Goal: Task Accomplishment & Management: Use online tool/utility

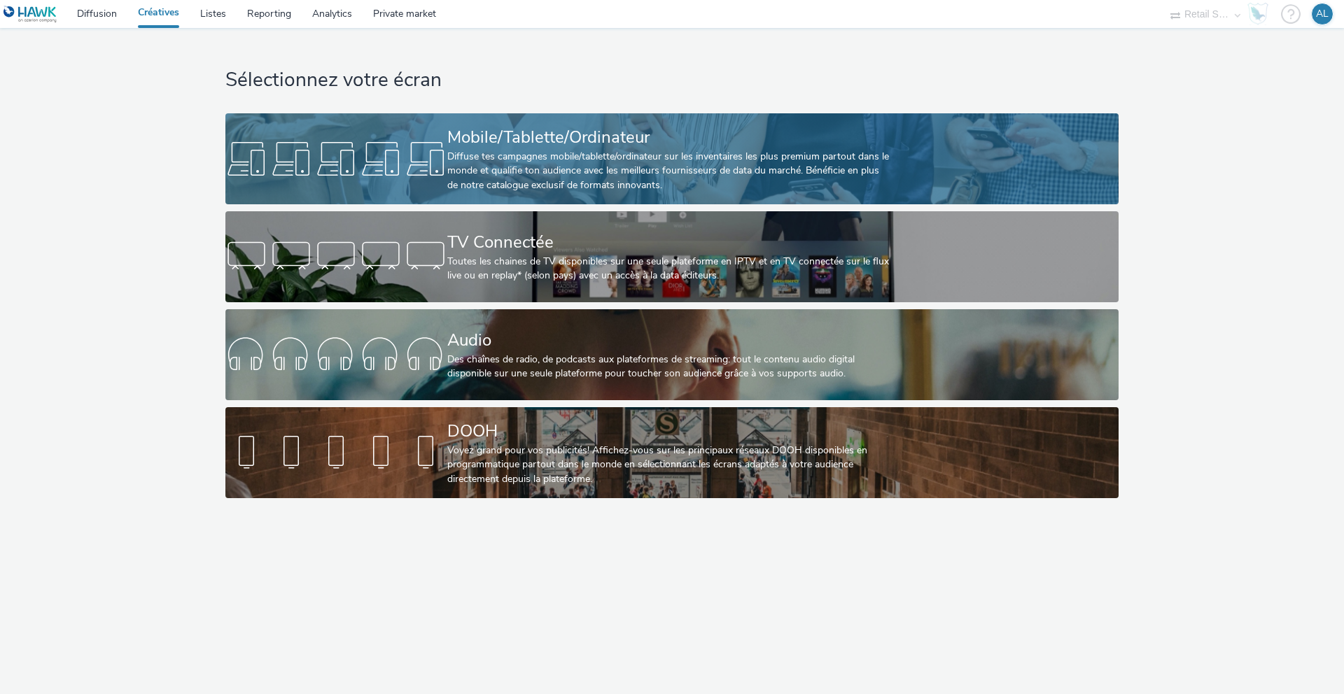
click at [573, 151] on div "Diffuse tes campagnes mobile/tablette/ordinateur sur les inventaires les plus p…" at bounding box center [669, 171] width 444 height 43
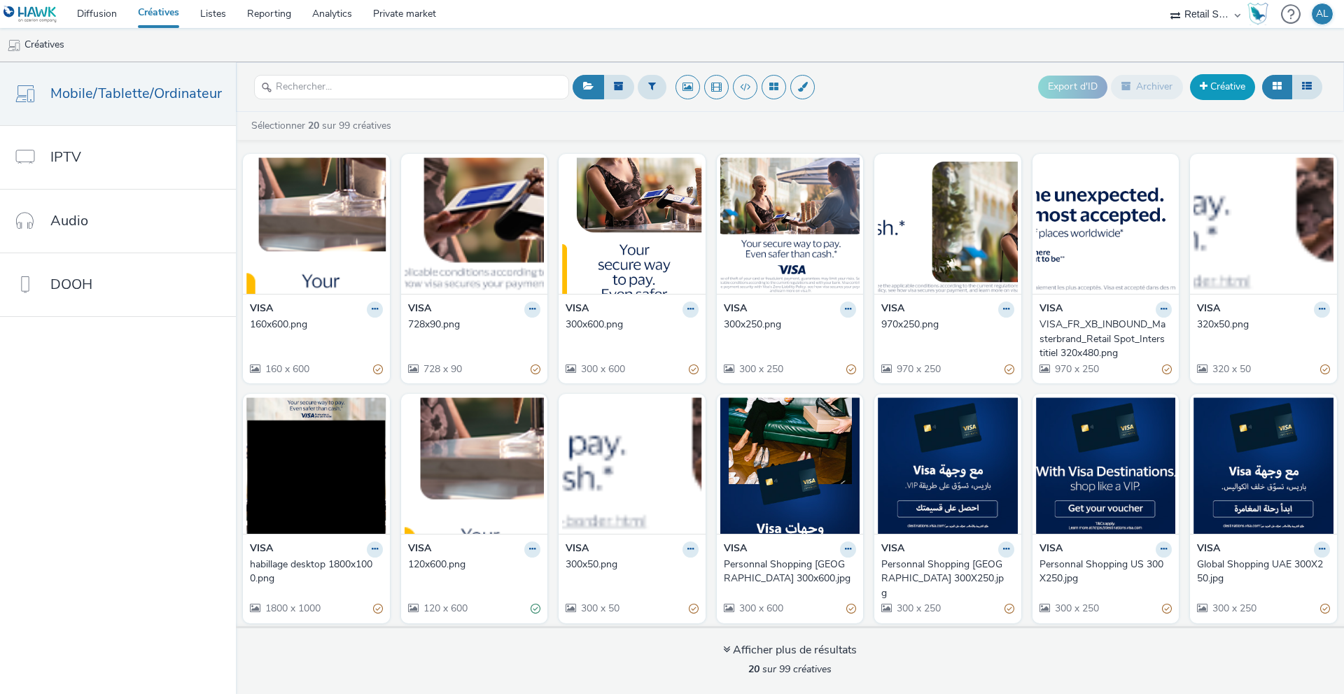
click at [1222, 85] on link "Créative" at bounding box center [1222, 86] width 65 height 25
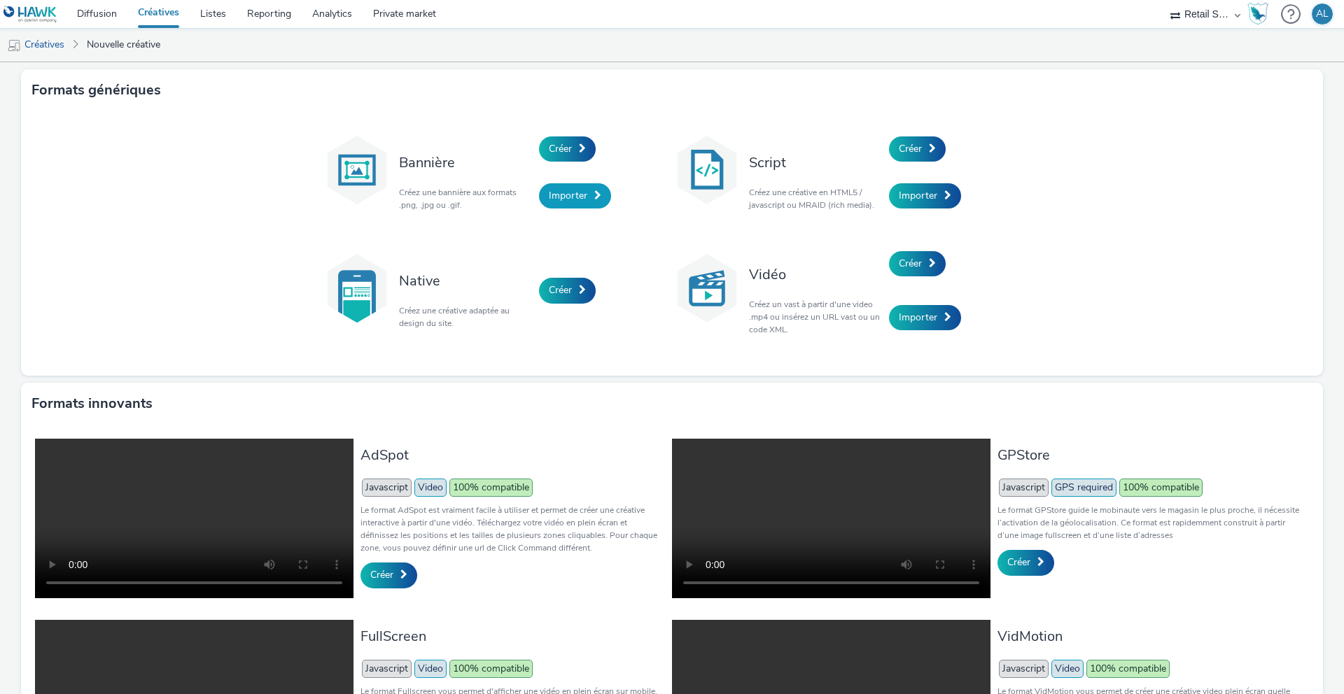
click at [566, 190] on span "Importer" at bounding box center [568, 195] width 39 height 13
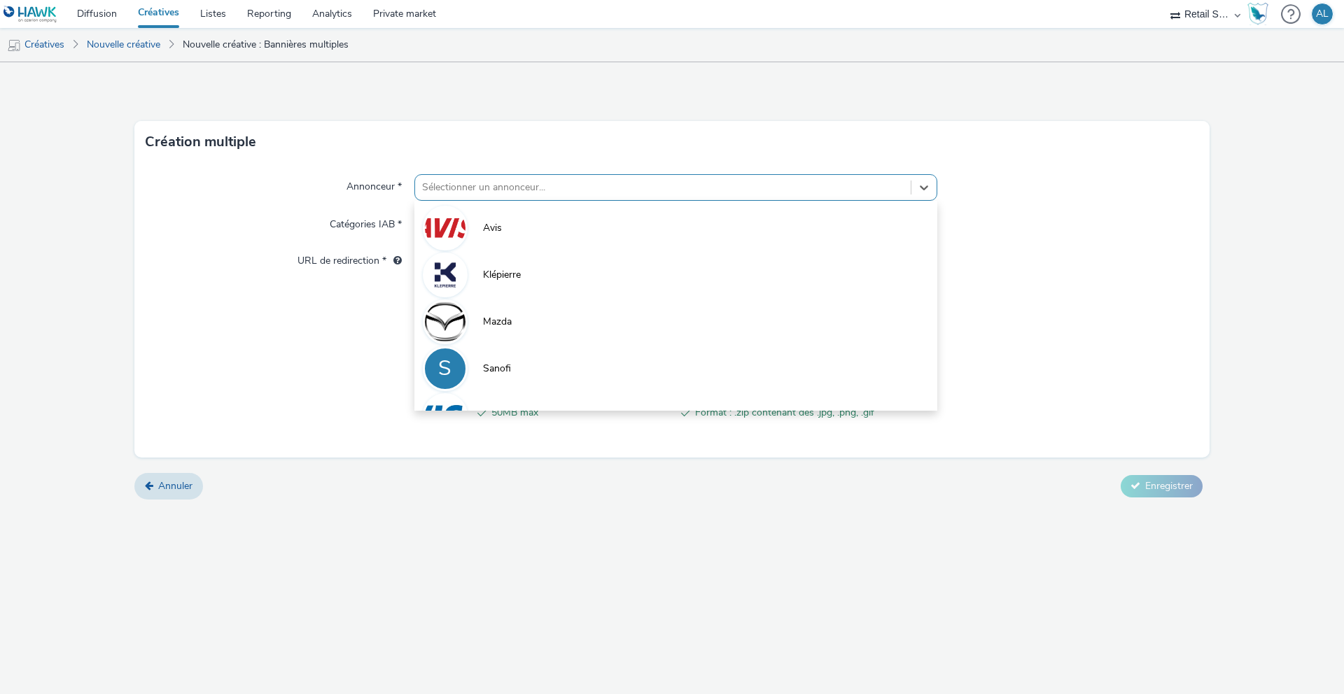
click at [488, 192] on div at bounding box center [663, 187] width 482 height 17
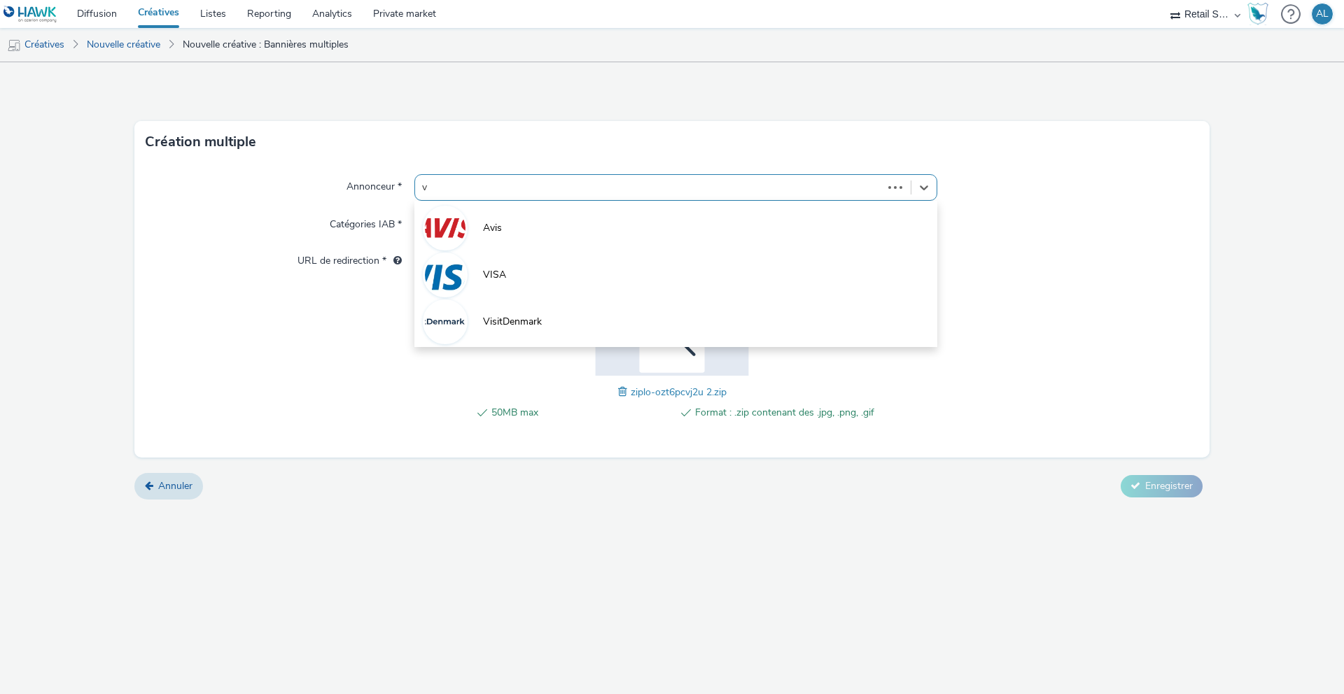
type input "vi"
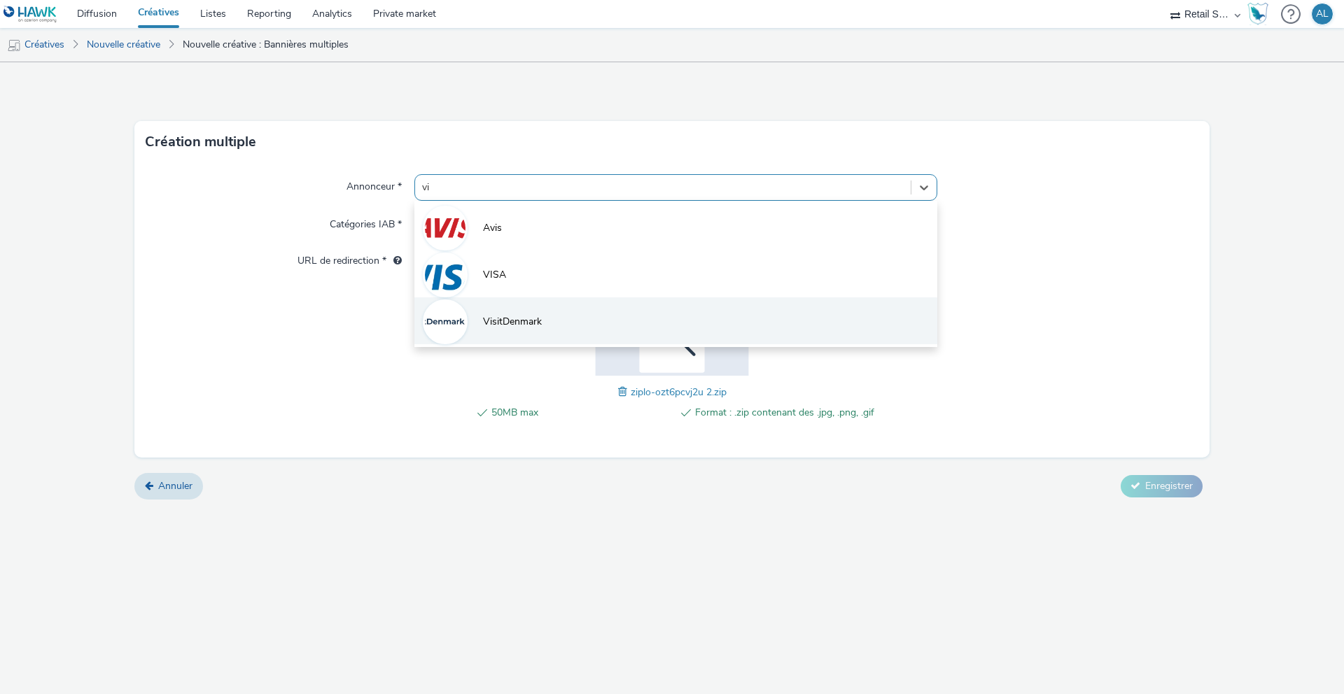
click at [520, 321] on span "VisitDenmark" at bounding box center [512, 322] width 59 height 14
type input "[URL][DOMAIN_NAME]"
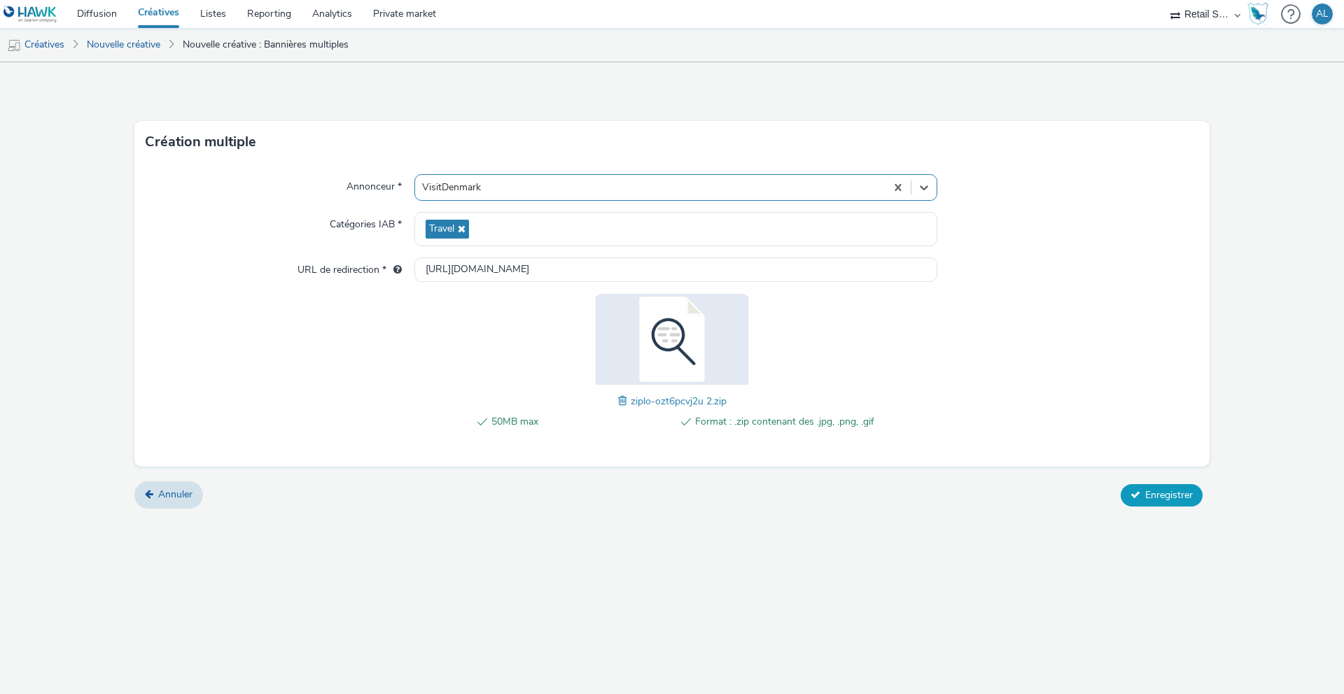
click at [1160, 491] on span "Enregistrer" at bounding box center [1169, 495] width 48 height 13
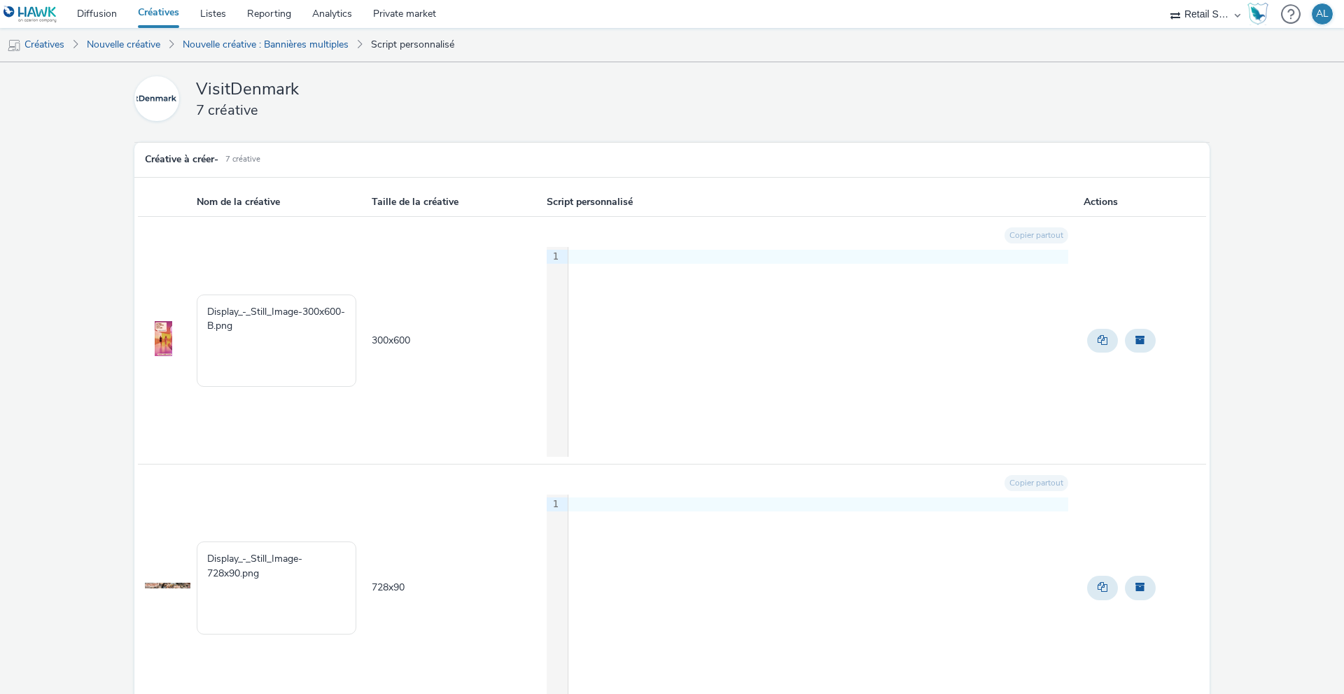
scroll to position [1323, 0]
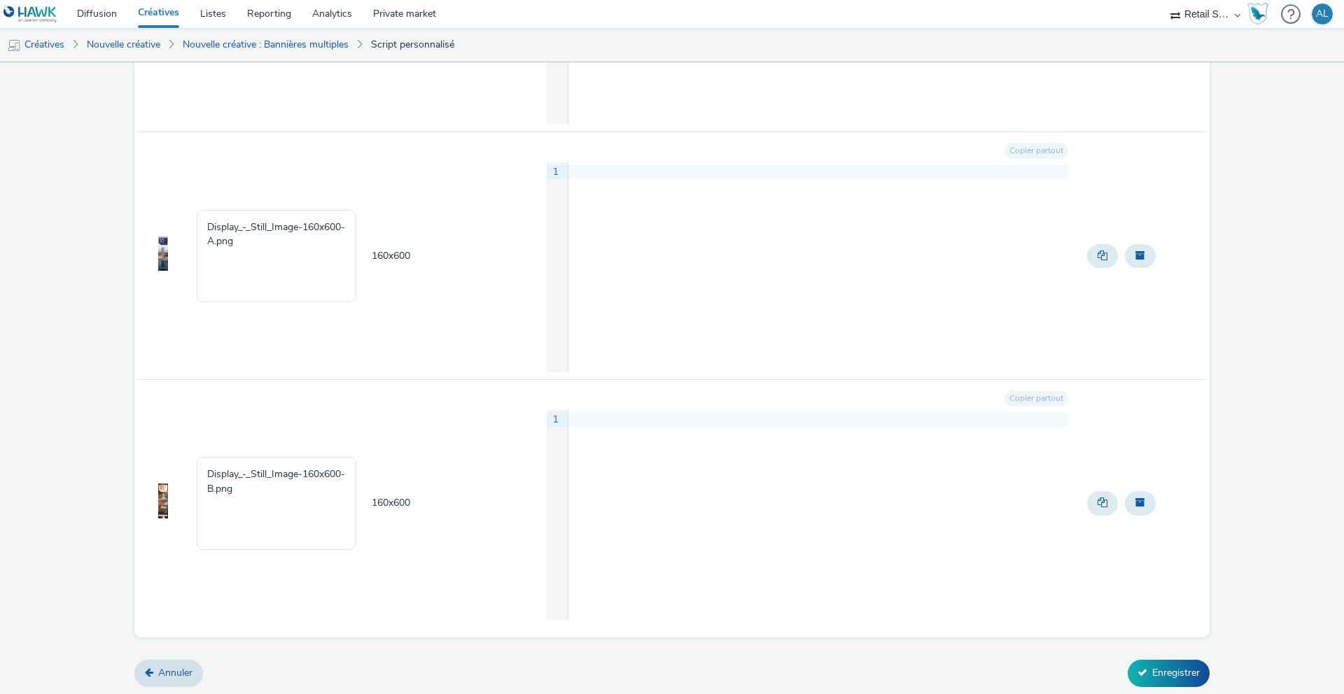
click at [1183, 694] on div "VisitDenmark 7 créative Créative à créer - 7 Créative Nom de la créative Taille…" at bounding box center [672, 378] width 1344 height 632
click at [1164, 670] on button "Enregistrer" at bounding box center [1169, 673] width 82 height 27
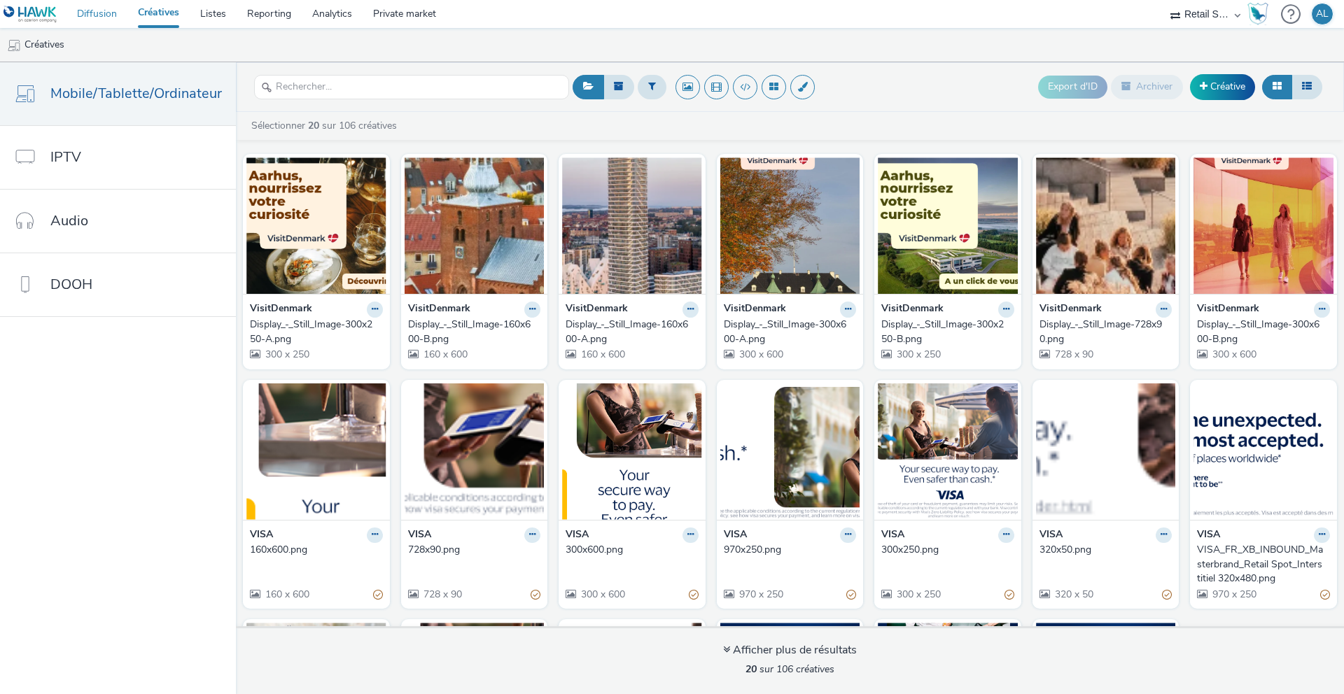
click at [104, 18] on link "Diffusion" at bounding box center [97, 14] width 61 height 28
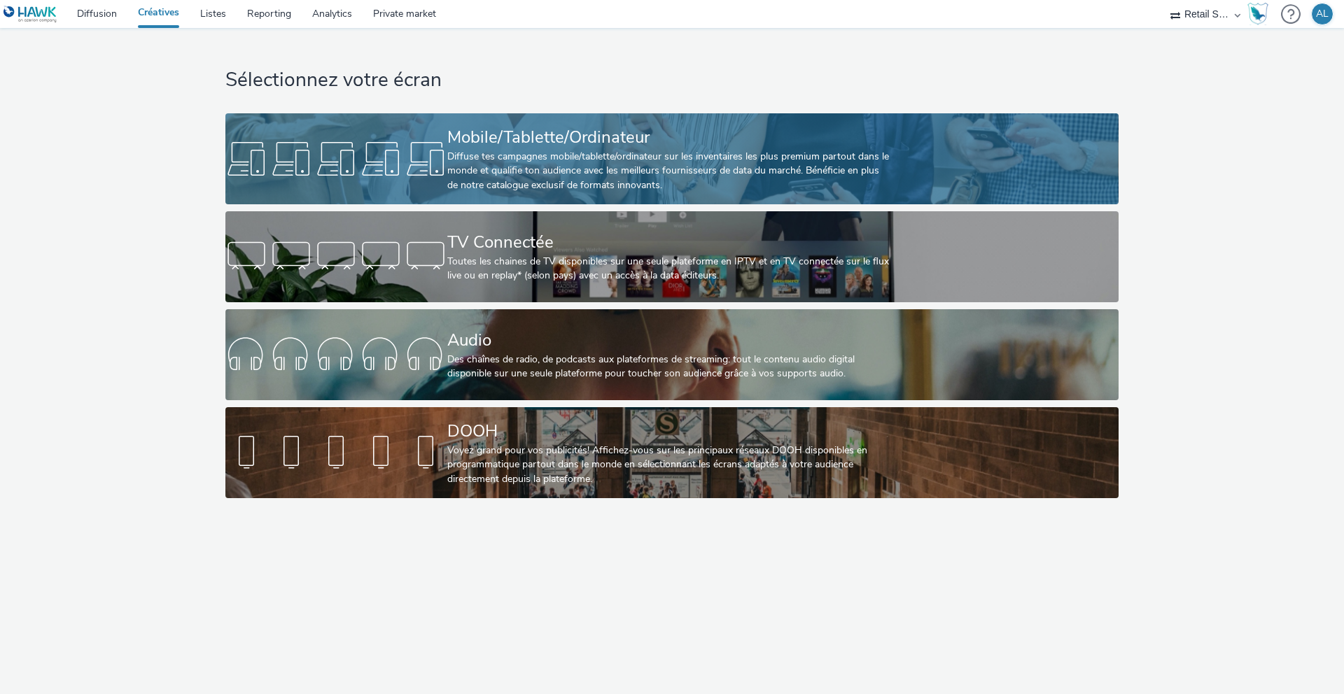
click at [548, 123] on div "Mobile/Tablette/Ordinateur Diffuse tes campagnes mobile/tablette/ordinateur sur…" at bounding box center [669, 158] width 444 height 91
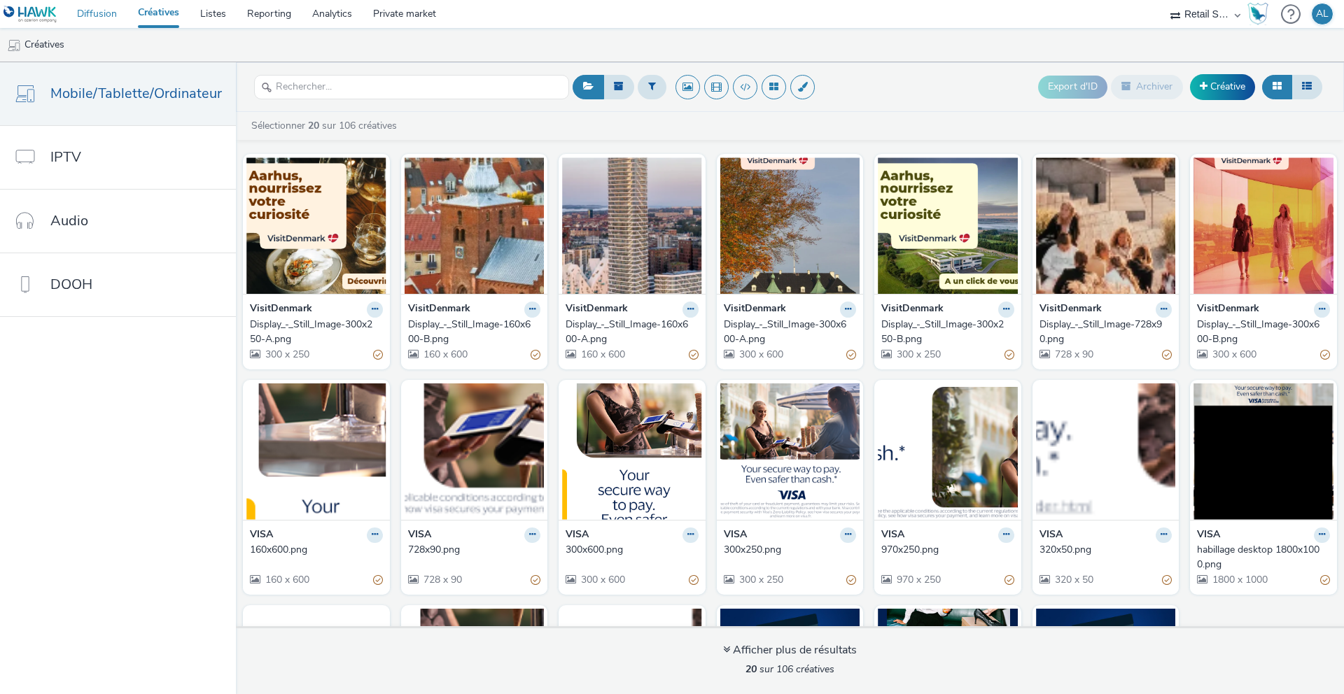
click at [77, 15] on link "Diffusion" at bounding box center [97, 14] width 61 height 28
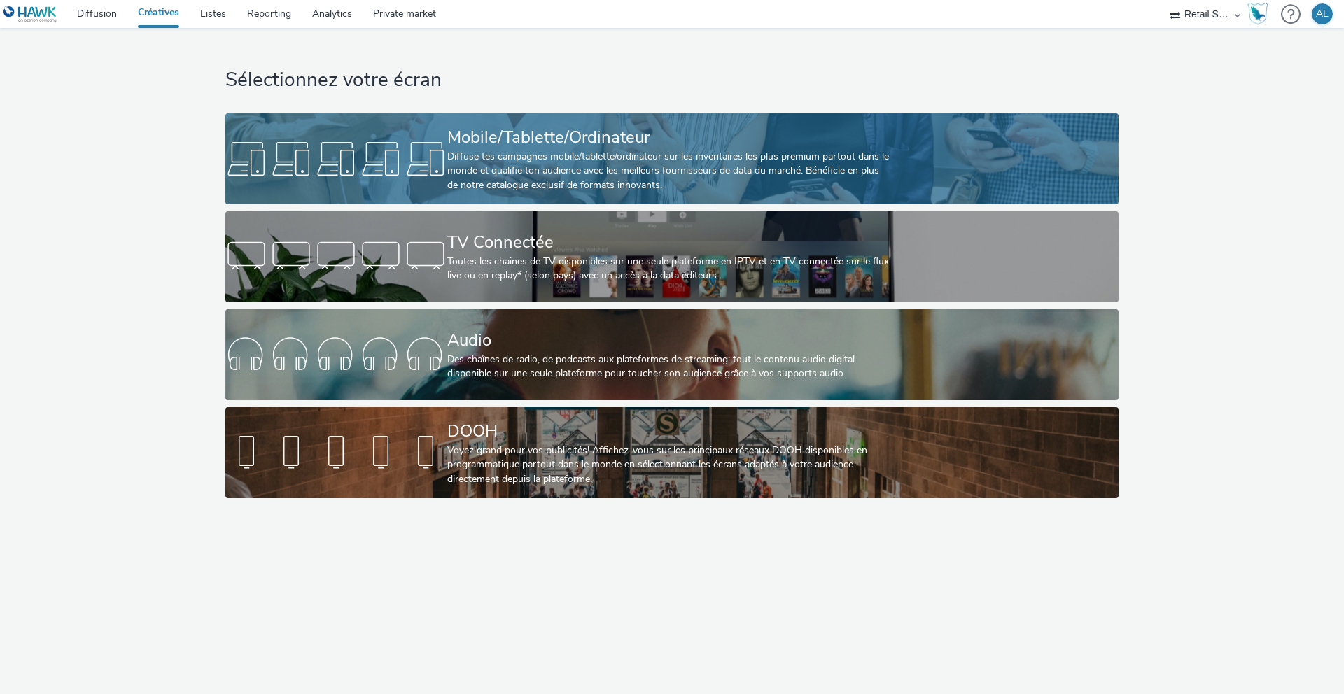
click at [659, 145] on div "Mobile/Tablette/Ordinateur" at bounding box center [669, 137] width 444 height 25
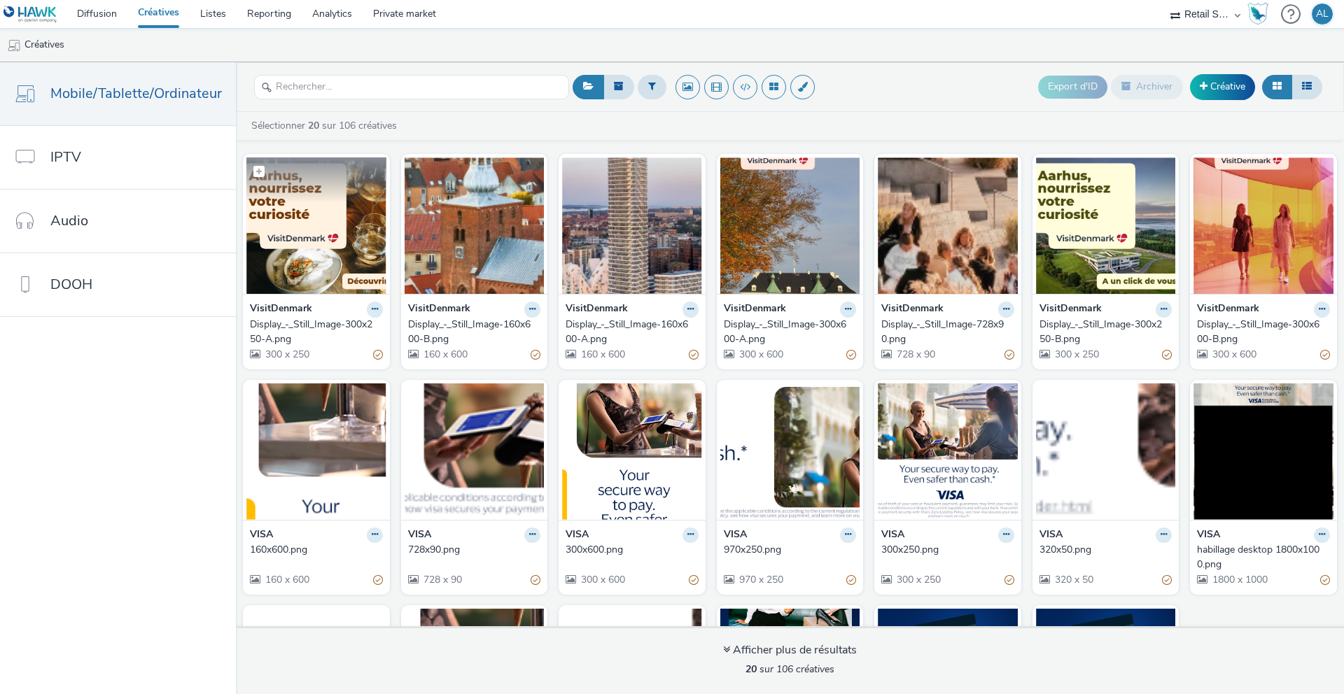
click at [340, 264] on img at bounding box center [316, 226] width 140 height 137
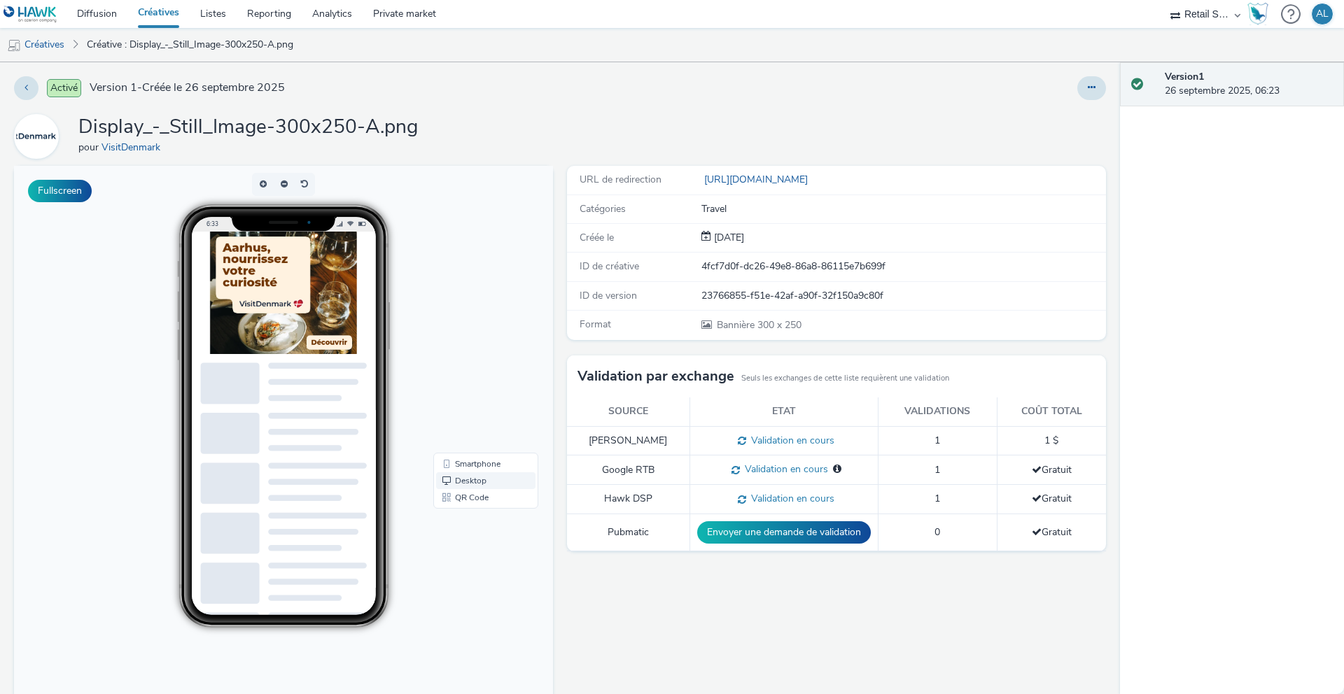
click at [475, 484] on link "Desktop" at bounding box center [485, 481] width 99 height 17
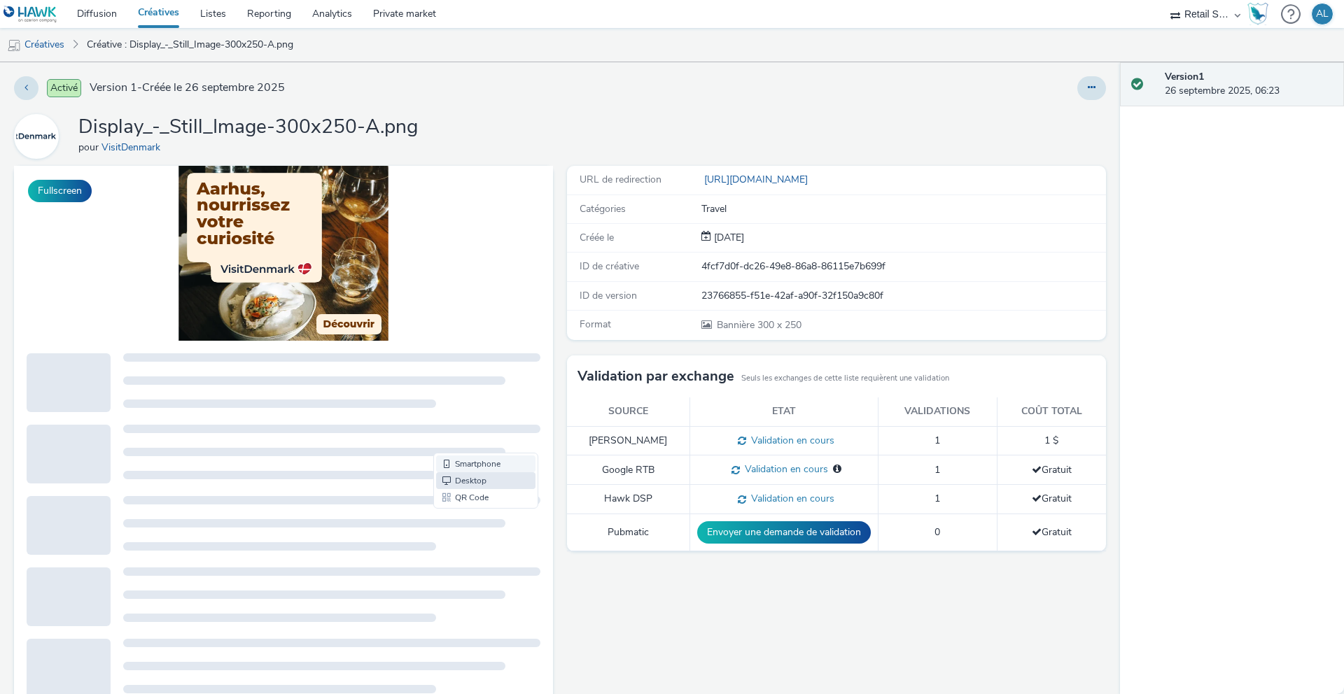
click at [475, 460] on link "Smartphone" at bounding box center [485, 464] width 99 height 17
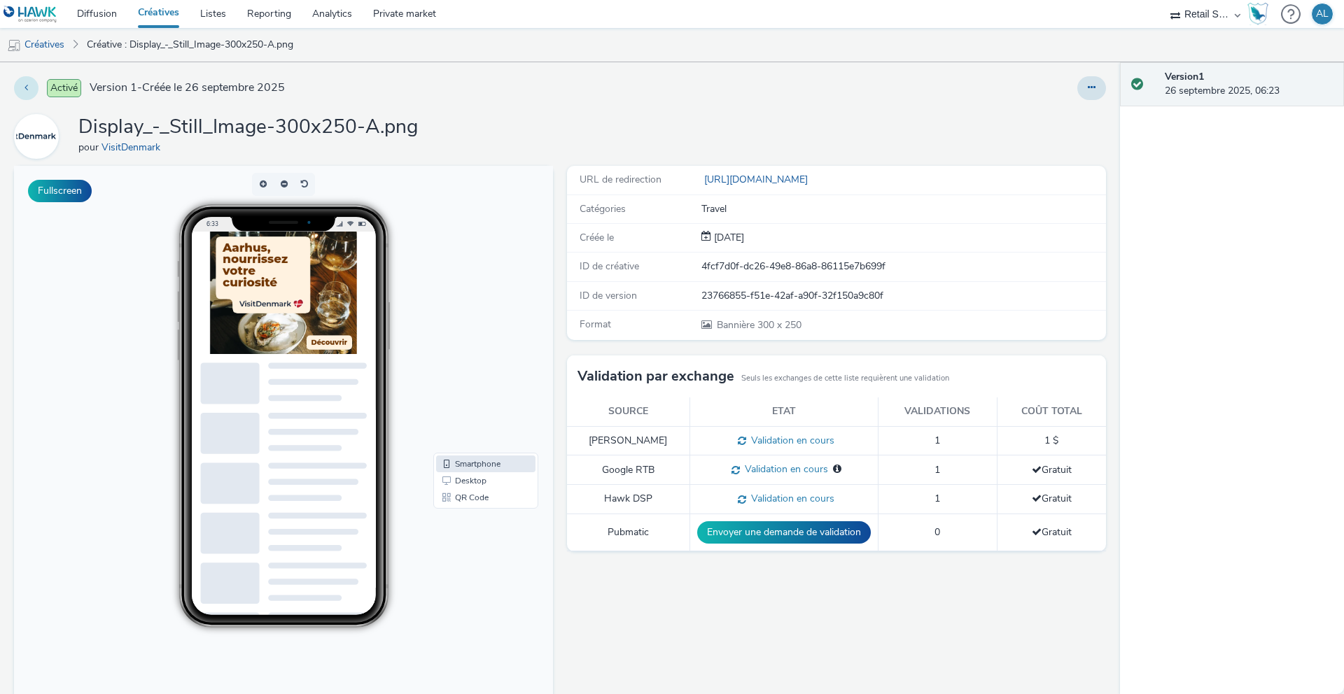
click at [27, 92] on button at bounding box center [26, 88] width 25 height 24
